Goal: Task Accomplishment & Management: Manage account settings

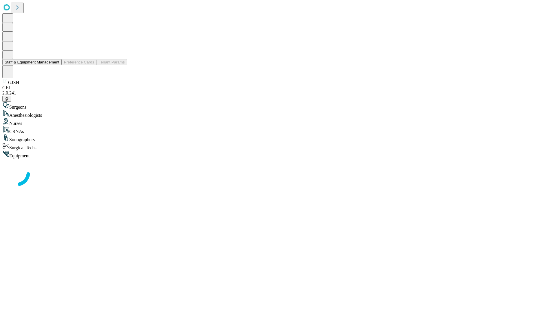
click at [55, 65] on button "Staff & Equipment Management" at bounding box center [31, 62] width 59 height 6
